Goal: Task Accomplishment & Management: Complete application form

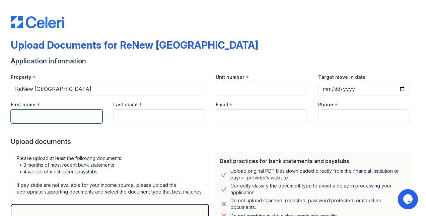
click at [58, 121] on input "First name" at bounding box center [57, 116] width 92 height 14
type input "[PERSON_NAME]"
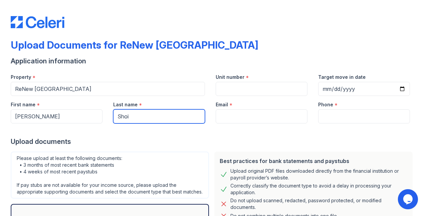
type input "[PERSON_NAME]"
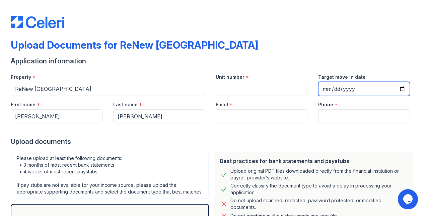
type input "[EMAIL_ADDRESS][DOMAIN_NAME]"
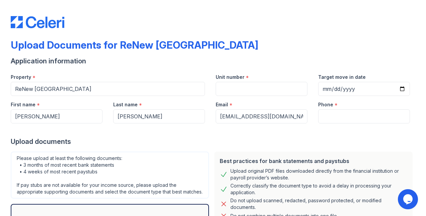
type input "[PHONE_NUMBER]"
click at [302, 86] on input "Unit number" at bounding box center [262, 89] width 92 height 14
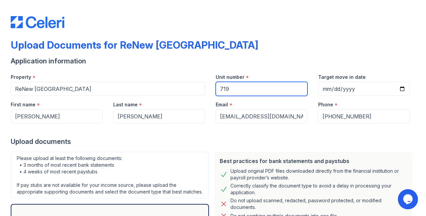
type input "719"
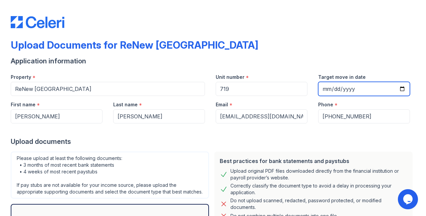
click at [399, 86] on input "Target move in date" at bounding box center [364, 89] width 92 height 14
type input "[DATE]"
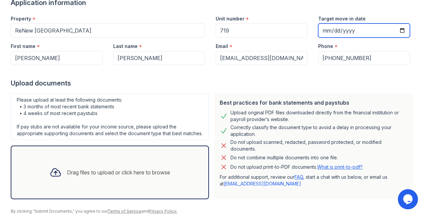
scroll to position [89, 0]
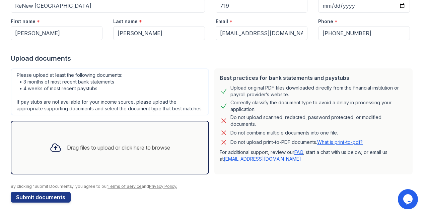
click at [104, 149] on div "Drag files to upload or click here to browse" at bounding box center [118, 147] width 103 height 8
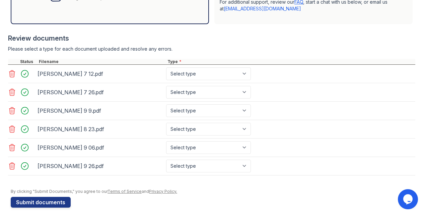
scroll to position [235, 0]
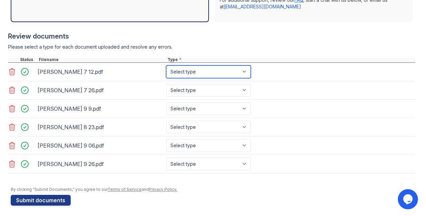
click at [236, 78] on select "Select type Paystub Bank Statement Offer Letter Tax Documents Benefit Award Let…" at bounding box center [208, 71] width 85 height 13
select select "paystub"
click at [166, 71] on select "Select type Paystub Bank Statement Offer Letter Tax Documents Benefit Award Let…" at bounding box center [208, 71] width 85 height 13
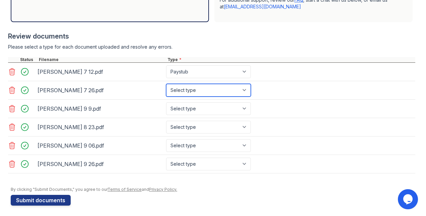
click at [217, 95] on select "Select type Paystub Bank Statement Offer Letter Tax Documents Benefit Award Let…" at bounding box center [208, 90] width 85 height 13
select select "paystub"
click at [166, 89] on select "Select type Paystub Bank Statement Offer Letter Tax Documents Benefit Award Let…" at bounding box center [208, 90] width 85 height 13
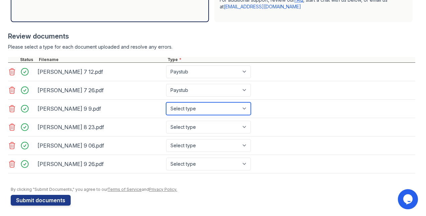
click at [207, 115] on select "Select type Paystub Bank Statement Offer Letter Tax Documents Benefit Award Let…" at bounding box center [208, 108] width 85 height 13
select select "paystub"
click at [166, 107] on select "Select type Paystub Bank Statement Offer Letter Tax Documents Benefit Award Let…" at bounding box center [208, 108] width 85 height 13
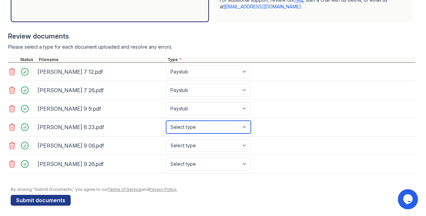
click at [207, 133] on select "Select type Paystub Bank Statement Offer Letter Tax Documents Benefit Award Let…" at bounding box center [208, 127] width 85 height 13
select select "paystub"
click at [166, 125] on select "Select type Paystub Bank Statement Offer Letter Tax Documents Benefit Award Let…" at bounding box center [208, 127] width 85 height 13
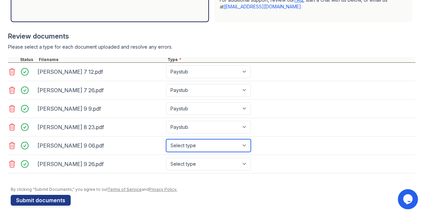
click at [207, 151] on select "Select type Paystub Bank Statement Offer Letter Tax Documents Benefit Award Let…" at bounding box center [208, 145] width 85 height 13
select select "paystub"
click at [166, 143] on select "Select type Paystub Bank Statement Offer Letter Tax Documents Benefit Award Let…" at bounding box center [208, 145] width 85 height 13
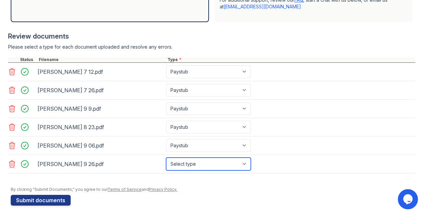
click at [224, 164] on select "Select type Paystub Bank Statement Offer Letter Tax Documents Benefit Award Let…" at bounding box center [208, 163] width 85 height 13
select select "paystub"
click at [166, 161] on select "Select type Paystub Bank Statement Offer Letter Tax Documents Benefit Award Let…" at bounding box center [208, 163] width 85 height 13
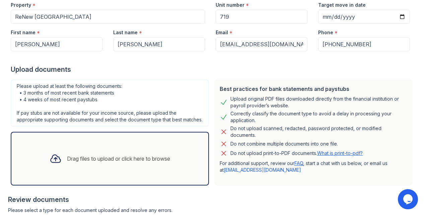
scroll to position [72, 0]
click at [87, 162] on div "Drag files to upload or click here to browse" at bounding box center [118, 158] width 103 height 8
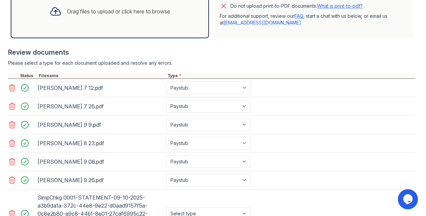
scroll to position [291, 0]
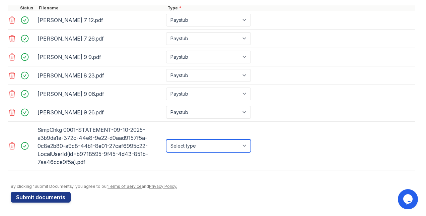
click at [223, 148] on select "Select type Paystub Bank Statement Offer Letter Tax Documents Benefit Award Let…" at bounding box center [208, 145] width 85 height 13
select select "bank_statement"
click at [166, 139] on select "Select type Paystub Bank Statement Offer Letter Tax Documents Benefit Award Let…" at bounding box center [208, 145] width 85 height 13
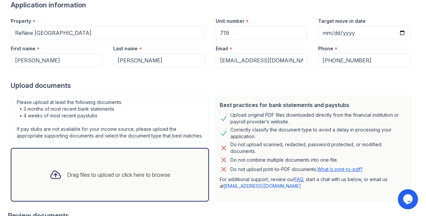
scroll to position [46, 0]
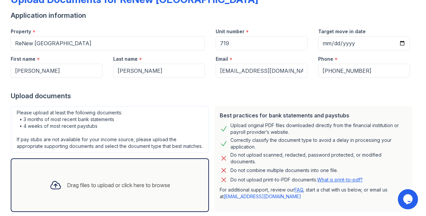
click at [112, 189] on div "Drag files to upload or click here to browse" at bounding box center [118, 185] width 103 height 8
click at [119, 181] on div "Drag files to upload or click here to browse" at bounding box center [109, 185] width 131 height 23
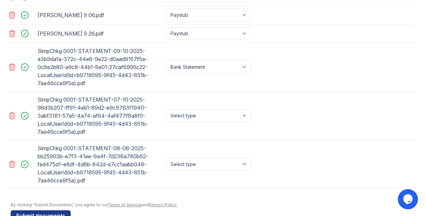
scroll to position [388, 0]
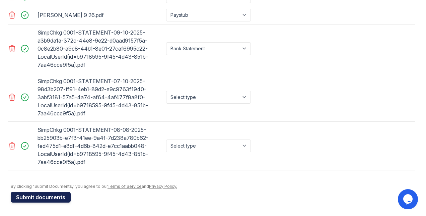
click at [42, 195] on button "Submit documents" at bounding box center [41, 197] width 60 height 11
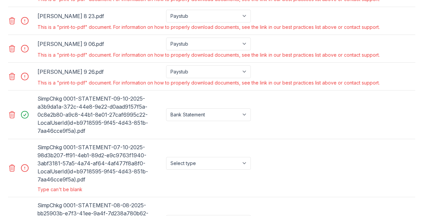
scroll to position [399, 0]
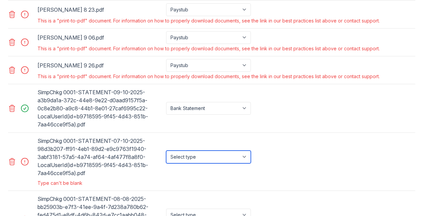
click at [182, 157] on select "Select type Paystub Bank Statement Offer Letter Tax Documents Benefit Award Let…" at bounding box center [208, 156] width 85 height 13
select select "bank_statement"
click at [166, 154] on select "Select type Paystub Bank Statement Offer Letter Tax Documents Benefit Award Let…" at bounding box center [208, 156] width 85 height 13
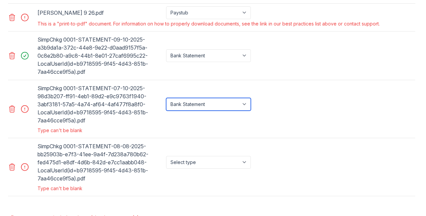
scroll to position [462, 0]
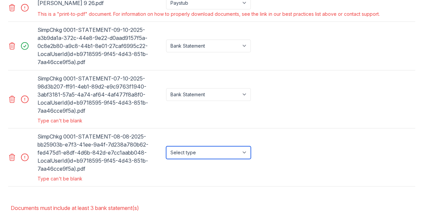
click at [238, 156] on select "Select type Paystub Bank Statement Offer Letter Tax Documents Benefit Award Let…" at bounding box center [208, 152] width 85 height 13
select select "bank_statement"
click at [166, 150] on select "Select type Paystub Bank Statement Offer Letter Tax Documents Benefit Award Let…" at bounding box center [208, 152] width 85 height 13
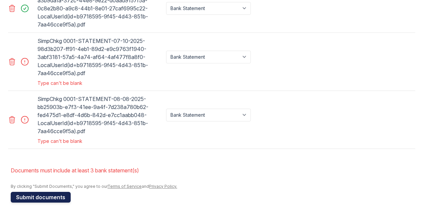
click at [49, 196] on button "Submit documents" at bounding box center [41, 197] width 60 height 11
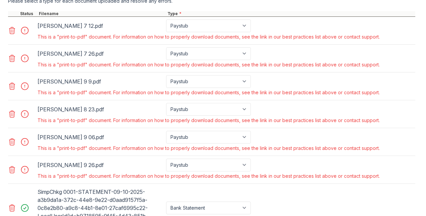
scroll to position [300, 0]
click at [16, 35] on div at bounding box center [12, 29] width 9 height 9
click at [14, 34] on icon at bounding box center [12, 30] width 8 height 8
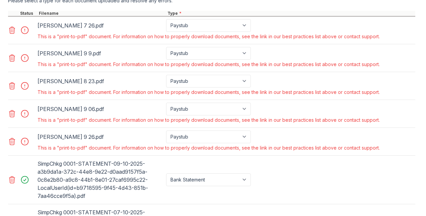
click at [15, 34] on icon at bounding box center [12, 30] width 8 height 8
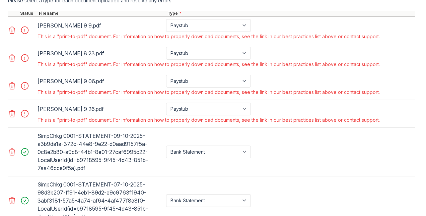
click at [15, 34] on icon at bounding box center [12, 30] width 8 height 8
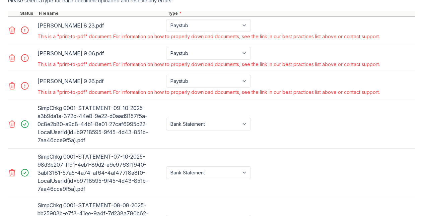
click at [15, 34] on icon at bounding box center [12, 30] width 8 height 8
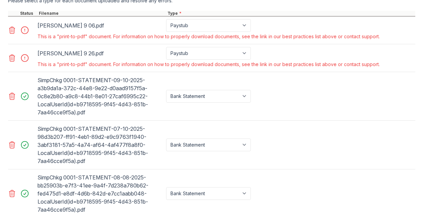
click at [15, 34] on icon at bounding box center [12, 30] width 8 height 8
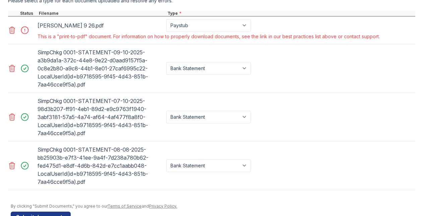
click at [15, 34] on icon at bounding box center [12, 30] width 8 height 8
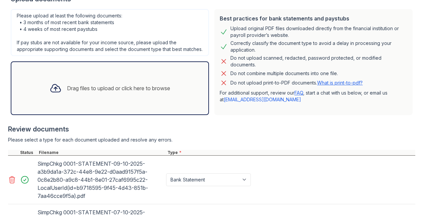
scroll to position [159, 0]
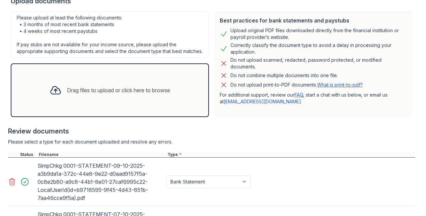
click at [88, 94] on div "Drag files to upload or click here to browse" at bounding box center [118, 90] width 103 height 8
click at [94, 102] on div "Drag files to upload or click here to browse" at bounding box center [109, 90] width 131 height 23
click at [79, 94] on div "Drag files to upload or click here to browse" at bounding box center [118, 90] width 103 height 8
click at [126, 94] on div "Drag files to upload or click here to browse" at bounding box center [118, 90] width 103 height 8
click at [127, 93] on div "Drag files to upload or click here to browse" at bounding box center [118, 90] width 103 height 8
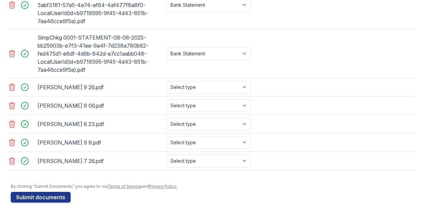
scroll to position [388, 0]
click at [225, 92] on select "Select type Paystub Bank Statement Offer Letter Tax Documents Benefit Award Let…" at bounding box center [208, 87] width 85 height 13
select select "paystub"
click at [166, 82] on select "Select type Paystub Bank Statement Offer Letter Tax Documents Benefit Award Let…" at bounding box center [208, 87] width 85 height 13
click at [208, 109] on select "Select type Paystub Bank Statement Offer Letter Tax Documents Benefit Award Let…" at bounding box center [208, 105] width 85 height 13
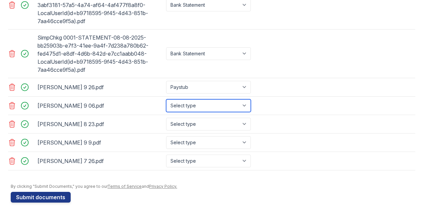
select select "paystub"
click at [166, 101] on select "Select type Paystub Bank Statement Offer Letter Tax Documents Benefit Award Let…" at bounding box center [208, 105] width 85 height 13
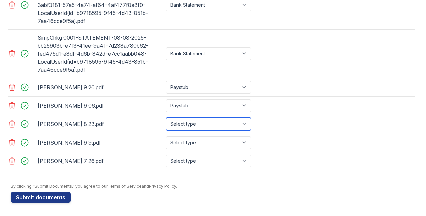
click at [193, 130] on select "Select type Paystub Bank Statement Offer Letter Tax Documents Benefit Award Let…" at bounding box center [208, 124] width 85 height 13
select select "paystub"
click at [166, 119] on select "Select type Paystub Bank Statement Offer Letter Tax Documents Benefit Award Let…" at bounding box center [208, 124] width 85 height 13
click at [187, 149] on div "[PERSON_NAME] 9 9.pdf Select type Paystub Bank Statement Offer Letter Tax Docum…" at bounding box center [211, 142] width 407 height 18
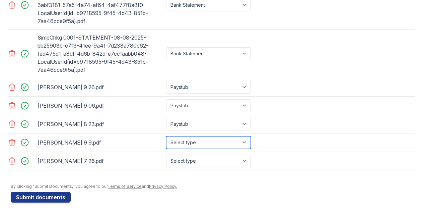
click at [187, 146] on select "Select type Paystub Bank Statement Offer Letter Tax Documents Benefit Award Let…" at bounding box center [208, 142] width 85 height 13
select select "paystub"
click at [166, 137] on select "Select type Paystub Bank Statement Offer Letter Tax Documents Benefit Award Let…" at bounding box center [208, 142] width 85 height 13
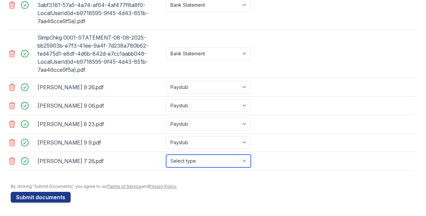
click at [189, 163] on select "Select type Paystub Bank Statement Offer Letter Tax Documents Benefit Award Let…" at bounding box center [208, 160] width 85 height 13
select select "paystub"
click at [166, 155] on select "Select type Paystub Bank Statement Offer Letter Tax Documents Benefit Award Let…" at bounding box center [208, 160] width 85 height 13
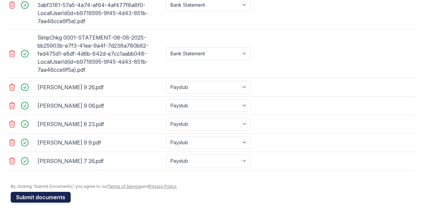
click at [53, 200] on button "Submit documents" at bounding box center [41, 197] width 60 height 11
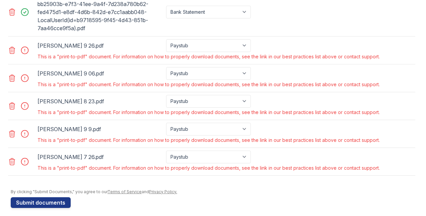
scroll to position [426, 0]
click at [13, 55] on icon at bounding box center [12, 51] width 8 height 8
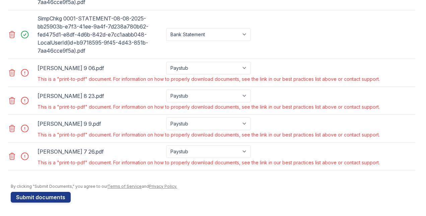
scroll to position [408, 0]
click at [13, 58] on div "SimpChkg 0001-STATEMENT-08-08-2025-bb25903b-e7f3-41ee-9a4f-7d238a780b62-fed475d…" at bounding box center [211, 34] width 407 height 49
click at [12, 69] on div at bounding box center [12, 72] width 9 height 9
click at [12, 72] on icon at bounding box center [12, 73] width 8 height 8
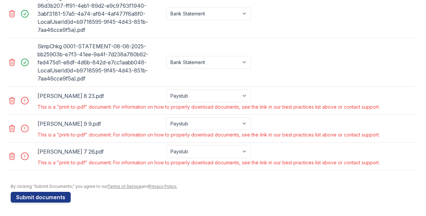
click at [11, 105] on div at bounding box center [12, 100] width 9 height 9
click at [11, 104] on icon at bounding box center [12, 100] width 8 height 8
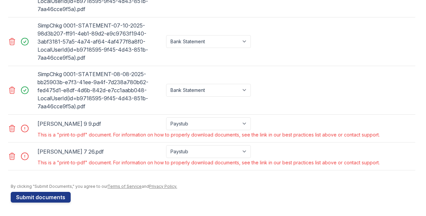
click at [12, 129] on icon at bounding box center [12, 128] width 8 height 8
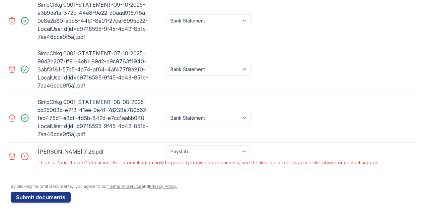
click at [12, 155] on icon at bounding box center [12, 156] width 8 height 8
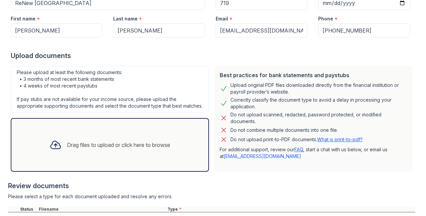
scroll to position [105, 0]
click at [100, 156] on div "Drag files to upload or click here to browse" at bounding box center [109, 144] width 131 height 23
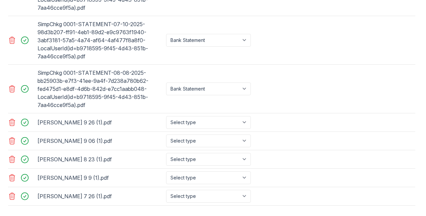
scroll to position [388, 0]
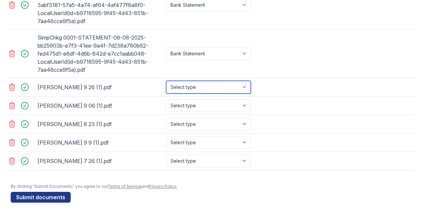
click at [219, 89] on select "Select type Paystub Bank Statement Offer Letter Tax Documents Benefit Award Let…" at bounding box center [208, 87] width 85 height 13
select select "paystub"
click at [166, 82] on select "Select type Paystub Bank Statement Offer Letter Tax Documents Benefit Award Let…" at bounding box center [208, 87] width 85 height 13
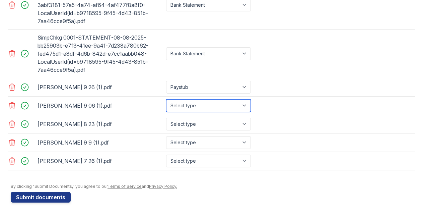
click at [202, 110] on select "Select type Paystub Bank Statement Offer Letter Tax Documents Benefit Award Let…" at bounding box center [208, 105] width 85 height 13
select select "paystub"
click at [166, 100] on select "Select type Paystub Bank Statement Offer Letter Tax Documents Benefit Award Let…" at bounding box center [208, 105] width 85 height 13
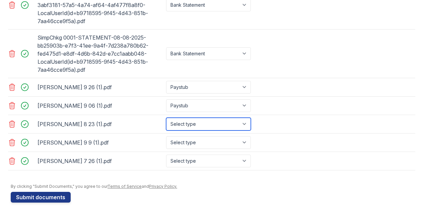
click at [201, 126] on select "Select type Paystub Bank Statement Offer Letter Tax Documents Benefit Award Let…" at bounding box center [208, 124] width 85 height 13
select select "paystub"
click at [166, 118] on select "Select type Paystub Bank Statement Offer Letter Tax Documents Benefit Award Let…" at bounding box center [208, 124] width 85 height 13
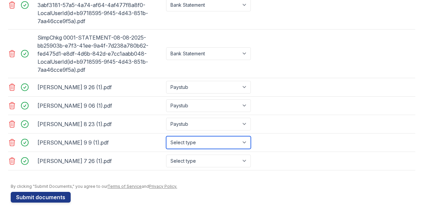
click at [192, 149] on select "Select type Paystub Bank Statement Offer Letter Tax Documents Benefit Award Let…" at bounding box center [208, 142] width 85 height 13
select select "paystub"
click at [166, 136] on select "Select type Paystub Bank Statement Offer Letter Tax Documents Benefit Award Let…" at bounding box center [208, 142] width 85 height 13
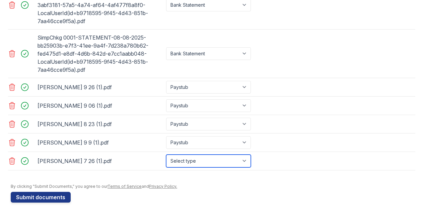
click at [193, 160] on select "Select type Paystub Bank Statement Offer Letter Tax Documents Benefit Award Let…" at bounding box center [208, 160] width 85 height 13
select select "paystub"
click at [166, 154] on select "Select type Paystub Bank Statement Offer Letter Tax Documents Benefit Award Let…" at bounding box center [208, 160] width 85 height 13
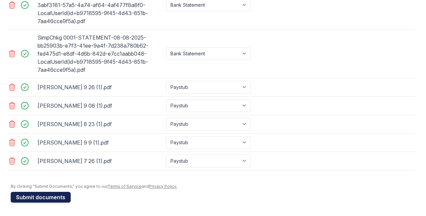
click at [50, 200] on button "Submit documents" at bounding box center [41, 197] width 60 height 11
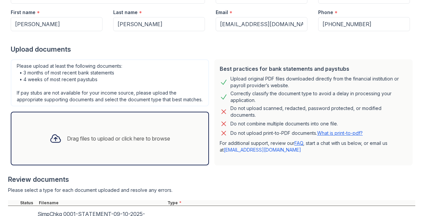
scroll to position [112, 0]
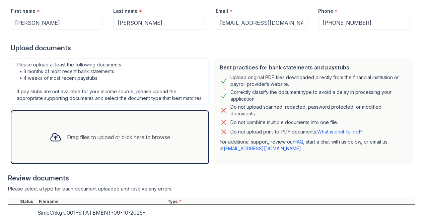
click at [133, 136] on div "Drag files to upload or click here to browse" at bounding box center [109, 137] width 131 height 23
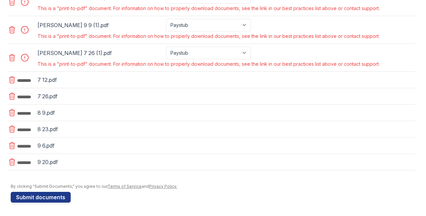
scroll to position [544, 0]
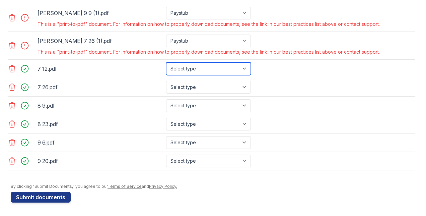
click at [210, 70] on select "Select type Paystub Bank Statement Offer Letter Tax Documents Benefit Award Let…" at bounding box center [208, 68] width 85 height 13
select select "paystub"
click at [166, 64] on select "Select type Paystub Bank Statement Offer Letter Tax Documents Benefit Award Let…" at bounding box center [208, 68] width 85 height 13
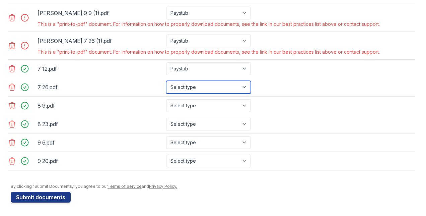
click at [206, 91] on select "Select type Paystub Bank Statement Offer Letter Tax Documents Benefit Award Let…" at bounding box center [208, 87] width 85 height 13
select select "paystub"
click at [166, 82] on select "Select type Paystub Bank Statement Offer Letter Tax Documents Benefit Award Let…" at bounding box center [208, 87] width 85 height 13
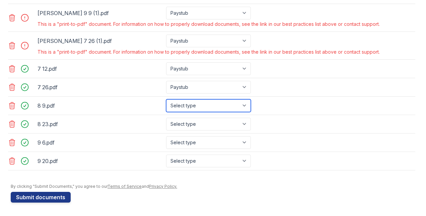
click at [207, 107] on select "Select type Paystub Bank Statement Offer Letter Tax Documents Benefit Award Let…" at bounding box center [208, 105] width 85 height 13
select select "paystub"
click at [166, 100] on select "Select type Paystub Bank Statement Offer Letter Tax Documents Benefit Award Let…" at bounding box center [208, 105] width 85 height 13
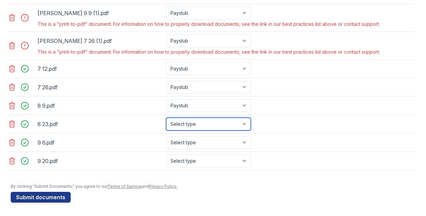
click at [204, 127] on select "Select type Paystub Bank Statement Offer Letter Tax Documents Benefit Award Let…" at bounding box center [208, 124] width 85 height 13
select select "paystub"
click at [166, 118] on select "Select type Paystub Bank Statement Offer Letter Tax Documents Benefit Award Let…" at bounding box center [208, 124] width 85 height 13
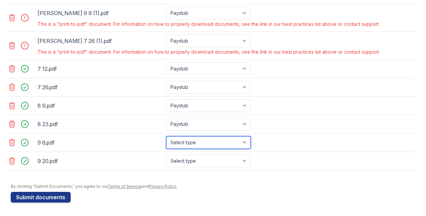
click at [199, 143] on select "Select type Paystub Bank Statement Offer Letter Tax Documents Benefit Award Let…" at bounding box center [208, 142] width 85 height 13
select select "paystub"
click at [166, 136] on select "Select type Paystub Bank Statement Offer Letter Tax Documents Benefit Award Let…" at bounding box center [208, 142] width 85 height 13
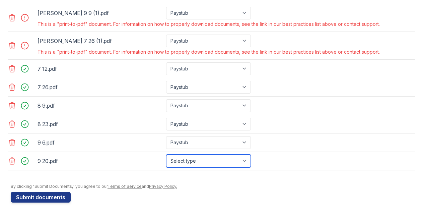
click at [195, 160] on select "Select type Paystub Bank Statement Offer Letter Tax Documents Benefit Award Let…" at bounding box center [208, 160] width 85 height 13
select select "paystub"
click at [166, 154] on select "Select type Paystub Bank Statement Offer Letter Tax Documents Benefit Award Let…" at bounding box center [208, 160] width 85 height 13
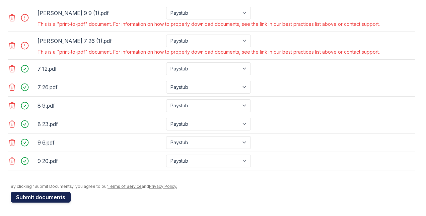
click at [49, 196] on button "Submit documents" at bounding box center [41, 197] width 60 height 11
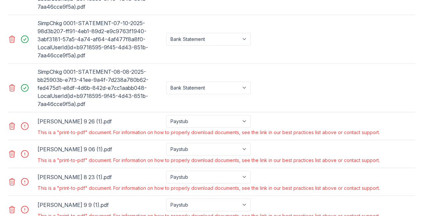
scroll to position [380, 0]
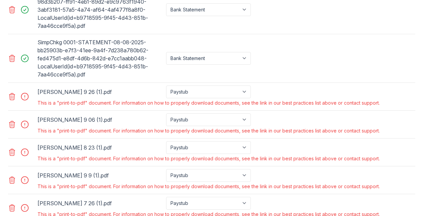
click at [11, 98] on icon at bounding box center [12, 96] width 8 height 8
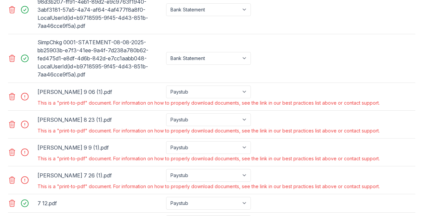
click at [11, 98] on icon at bounding box center [12, 96] width 8 height 8
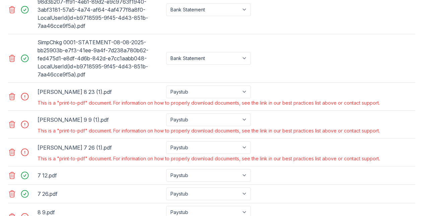
click at [11, 98] on icon at bounding box center [12, 96] width 8 height 8
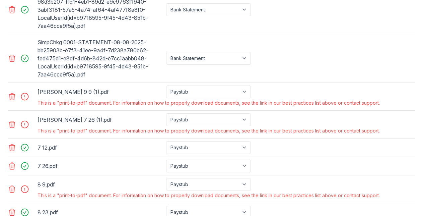
click at [11, 98] on icon at bounding box center [12, 96] width 8 height 8
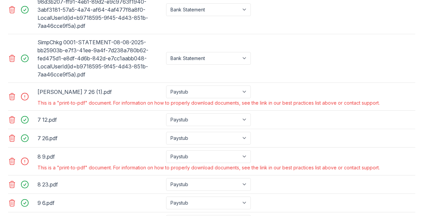
scroll to position [433, 0]
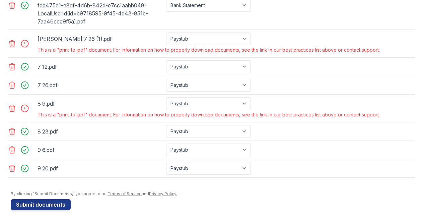
click at [10, 112] on icon at bounding box center [12, 108] width 6 height 7
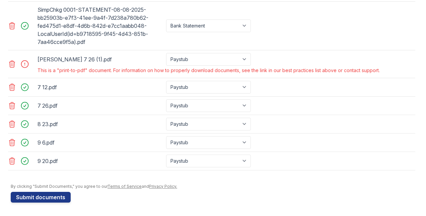
click at [11, 68] on icon at bounding box center [12, 64] width 8 height 8
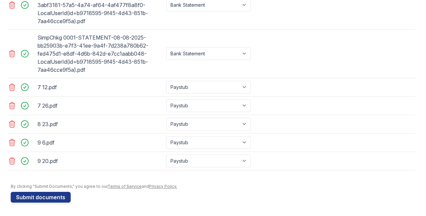
scroll to position [388, 0]
click at [52, 196] on button "Submit documents" at bounding box center [41, 197] width 60 height 11
